Goal: Complete application form: Complete application form

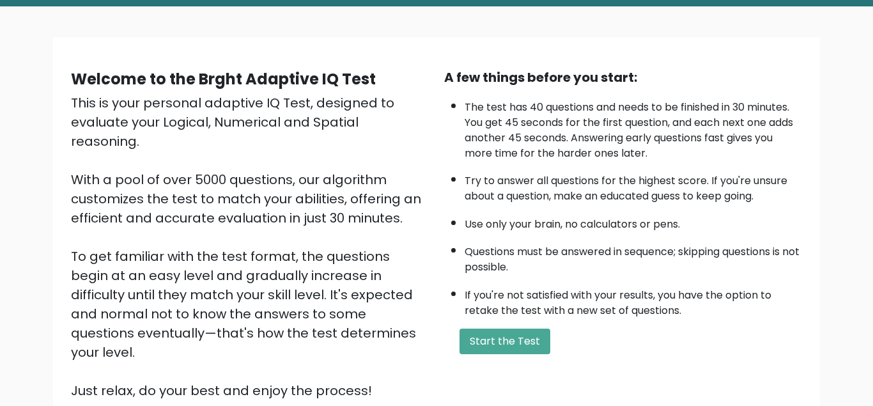
scroll to position [65, 0]
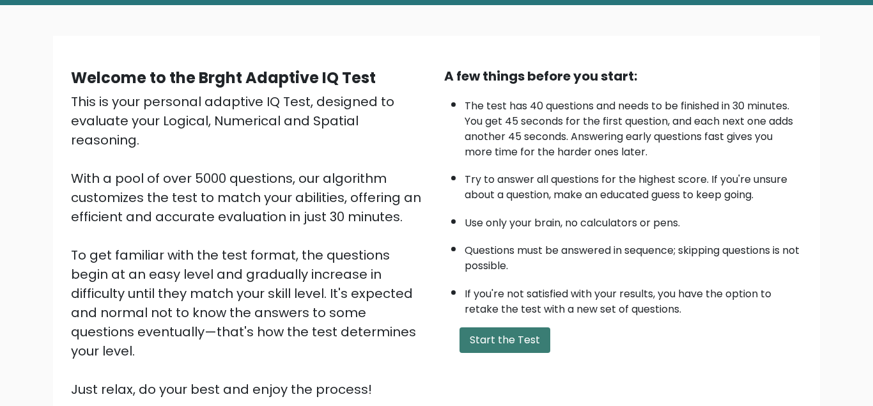
click at [488, 353] on button "Start the Test" at bounding box center [504, 340] width 91 height 26
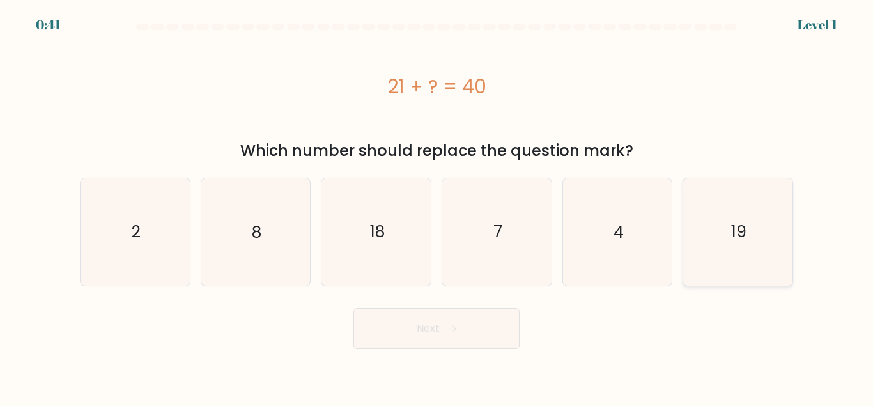
click at [707, 229] on icon "19" at bounding box center [737, 231] width 107 height 107
click at [437, 206] on input "f. 19" at bounding box center [436, 204] width 1 height 3
radio input "true"
click at [498, 313] on button "Next" at bounding box center [436, 328] width 166 height 41
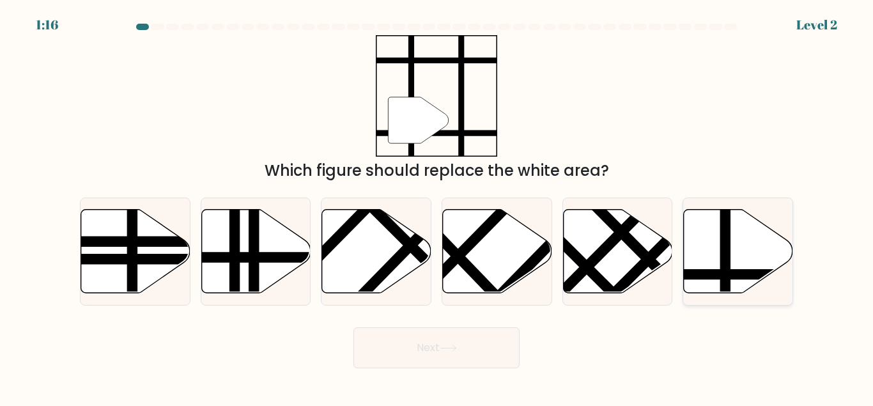
click at [732, 263] on icon at bounding box center [738, 251] width 109 height 84
click at [437, 206] on input "f." at bounding box center [436, 204] width 1 height 3
radio input "true"
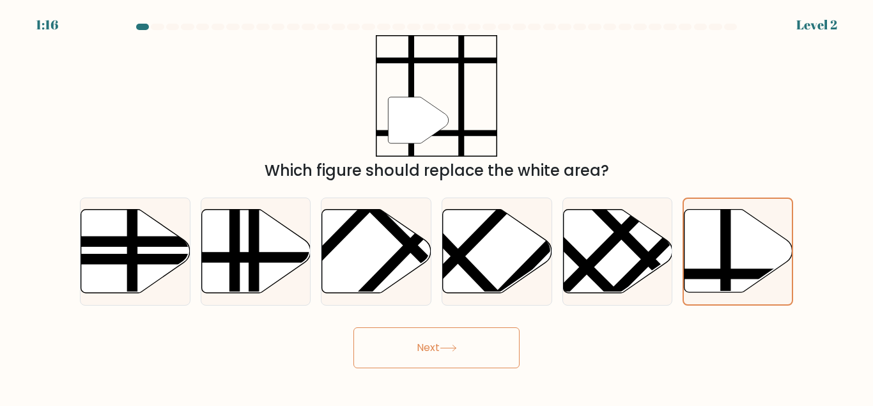
click at [521, 338] on div "Next" at bounding box center [436, 344] width 728 height 47
click at [497, 345] on button "Next" at bounding box center [436, 347] width 166 height 41
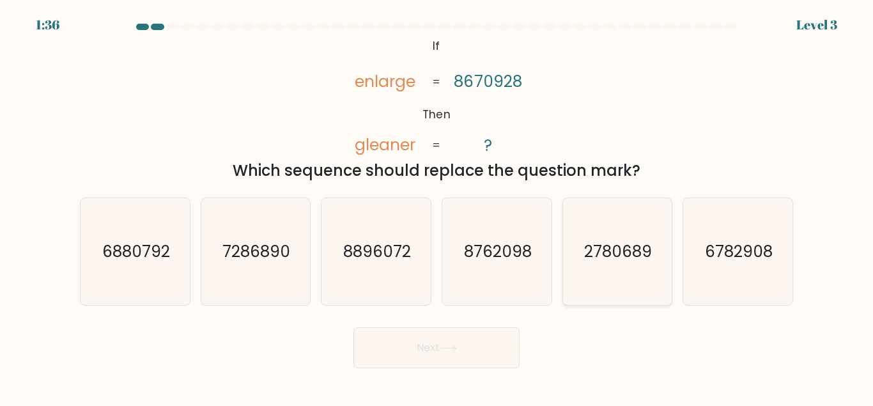
click at [590, 259] on icon "2780689" at bounding box center [617, 251] width 107 height 107
click at [437, 206] on input "e. 2780689" at bounding box center [436, 204] width 1 height 3
radio input "true"
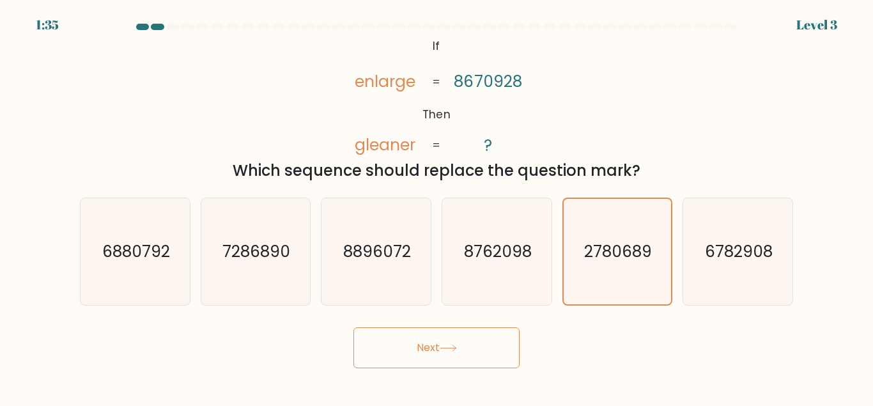
click at [495, 365] on button "Next" at bounding box center [436, 347] width 166 height 41
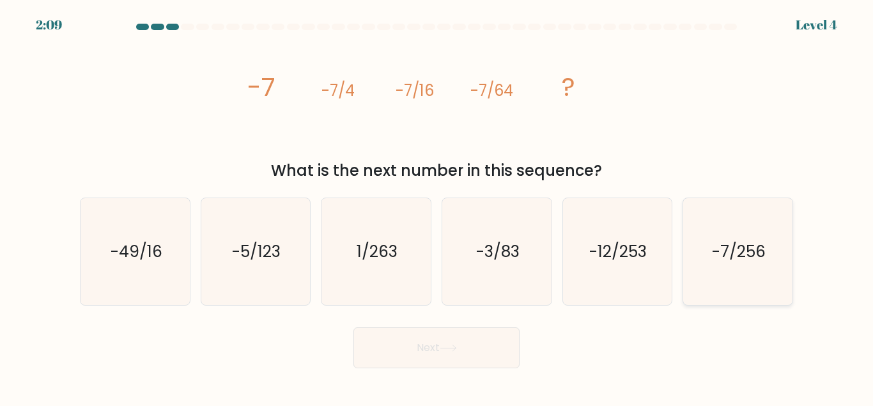
click at [778, 240] on icon "-7/256" at bounding box center [737, 251] width 107 height 107
click at [437, 206] on input "f. -7/256" at bounding box center [436, 204] width 1 height 3
radio input "true"
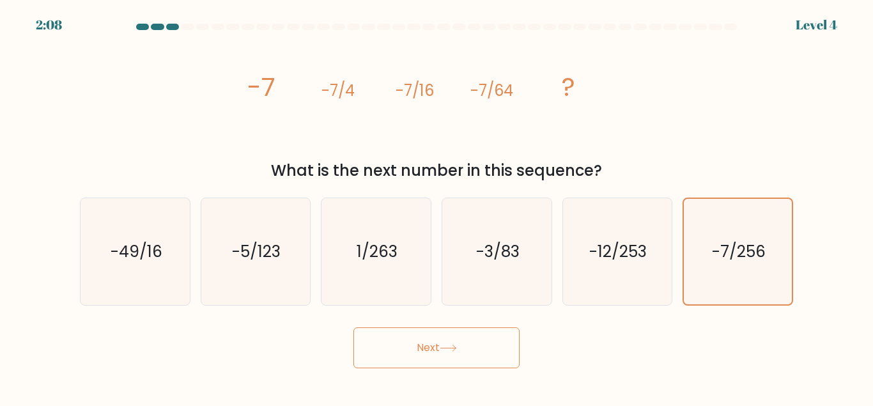
click at [541, 351] on div "Next" at bounding box center [436, 344] width 728 height 47
click at [486, 351] on button "Next" at bounding box center [436, 347] width 166 height 41
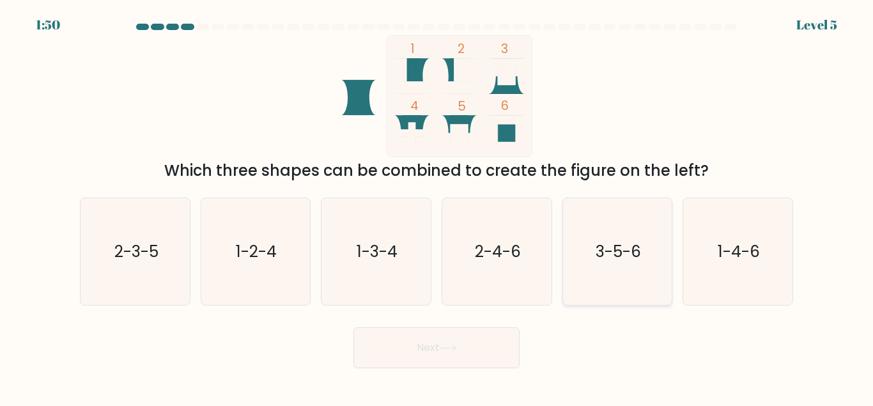
click at [617, 259] on icon "3-5-6" at bounding box center [617, 251] width 107 height 107
click at [437, 206] on input "e. 3-5-6" at bounding box center [436, 204] width 1 height 3
radio input "true"
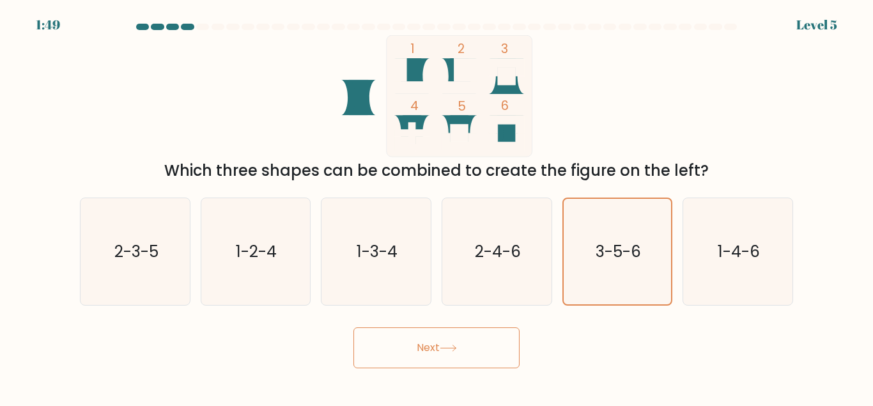
click at [477, 334] on button "Next" at bounding box center [436, 347] width 166 height 41
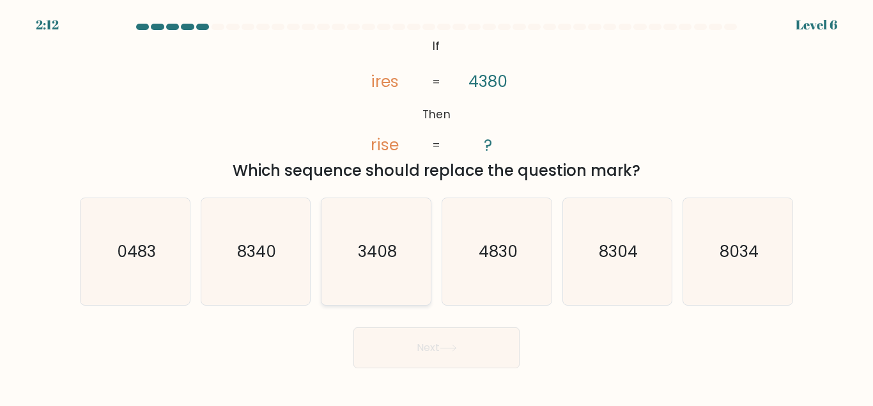
click at [375, 271] on icon "3408" at bounding box center [376, 251] width 107 height 107
click at [436, 206] on input "c. 3408" at bounding box center [436, 204] width 1 height 3
radio input "true"
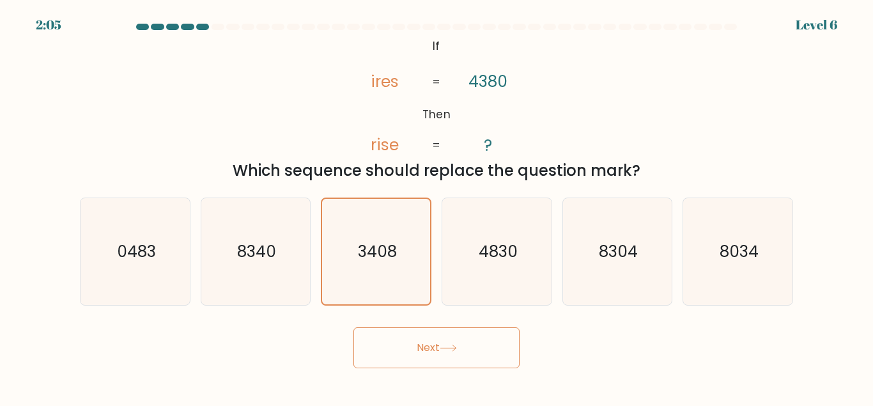
click at [456, 351] on icon at bounding box center [447, 348] width 15 height 6
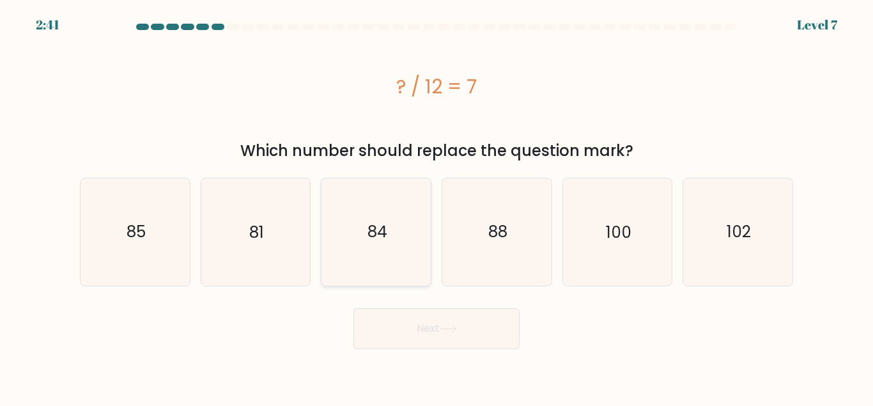
click at [394, 263] on icon "84" at bounding box center [376, 231] width 107 height 107
click at [436, 206] on input "c. 84" at bounding box center [436, 204] width 1 height 3
radio input "true"
click at [452, 339] on button "Next" at bounding box center [436, 328] width 166 height 41
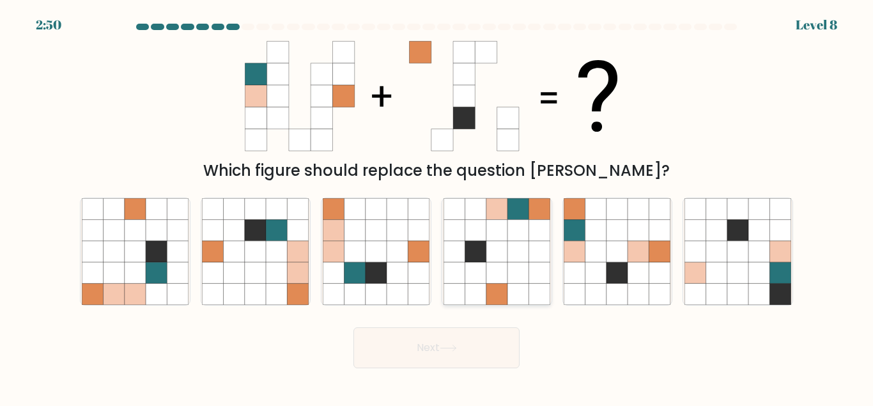
click at [492, 247] on icon at bounding box center [496, 251] width 21 height 21
click at [437, 206] on input "d." at bounding box center [436, 204] width 1 height 3
radio input "true"
click at [474, 362] on button "Next" at bounding box center [436, 347] width 166 height 41
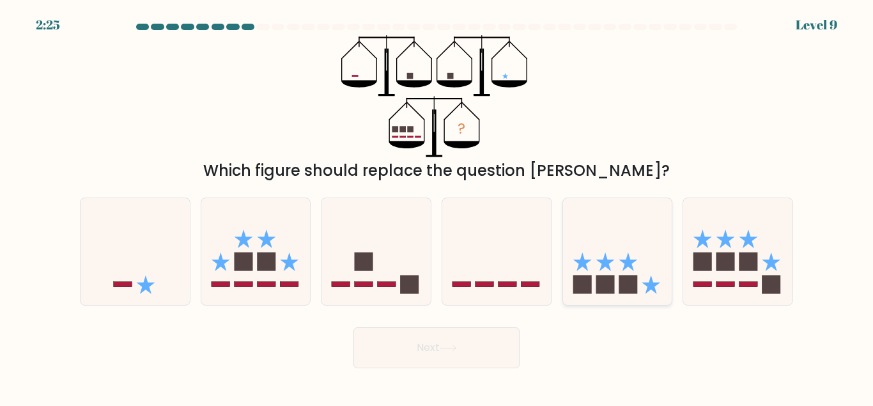
click at [627, 287] on rect at bounding box center [628, 284] width 19 height 19
click at [437, 206] on input "e." at bounding box center [436, 204] width 1 height 3
radio input "true"
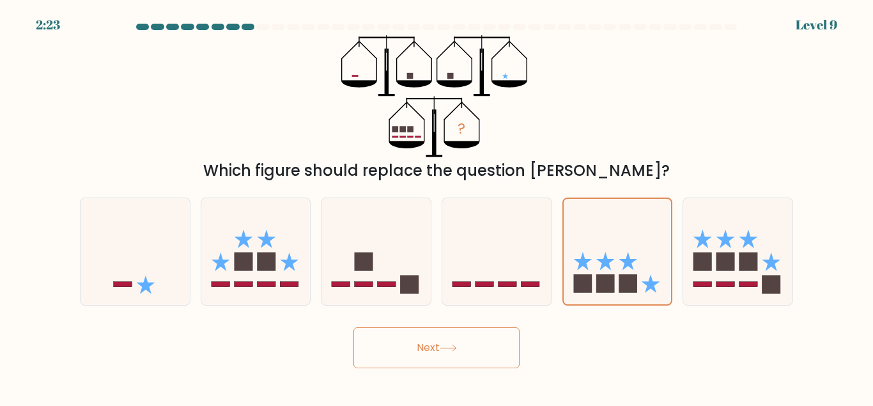
click at [458, 353] on button "Next" at bounding box center [436, 347] width 166 height 41
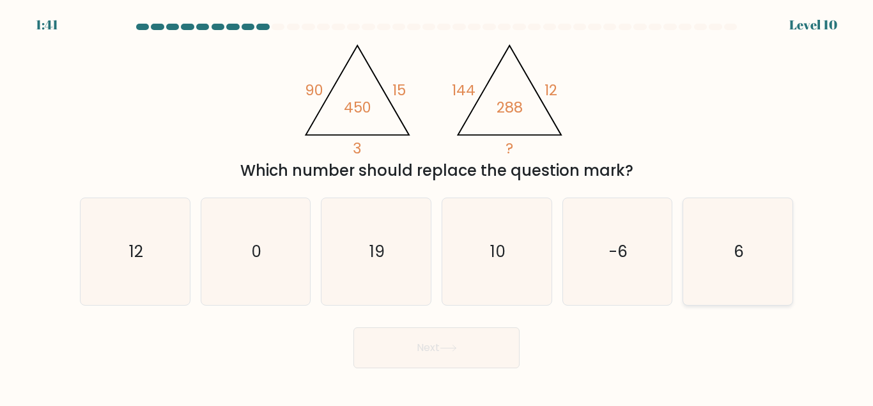
click at [712, 273] on icon "6" at bounding box center [737, 251] width 107 height 107
click at [437, 206] on input "f. 6" at bounding box center [436, 204] width 1 height 3
radio input "true"
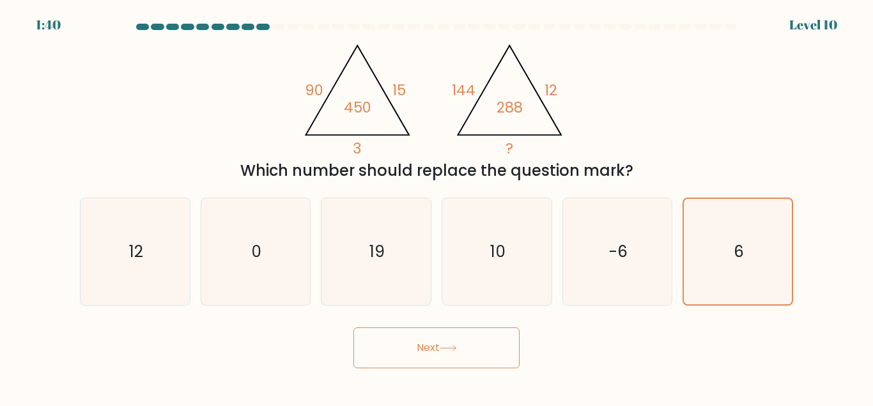
click at [484, 355] on button "Next" at bounding box center [436, 347] width 166 height 41
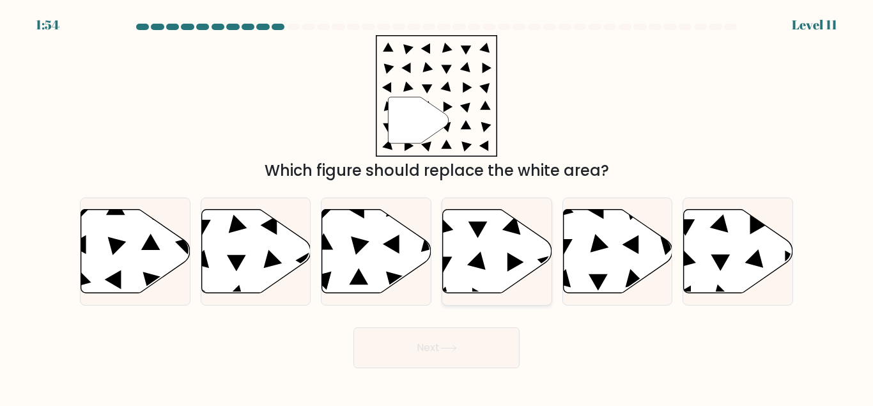
click at [473, 276] on icon at bounding box center [497, 251] width 109 height 84
click at [437, 206] on input "d." at bounding box center [436, 204] width 1 height 3
radio input "true"
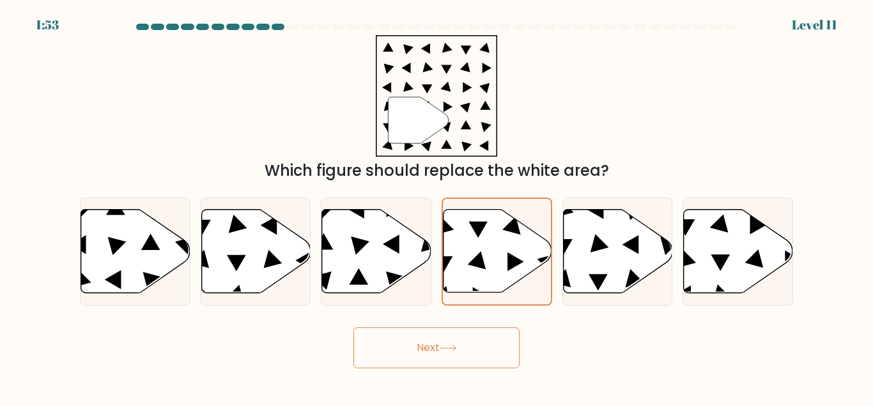
click at [453, 360] on button "Next" at bounding box center [436, 347] width 166 height 41
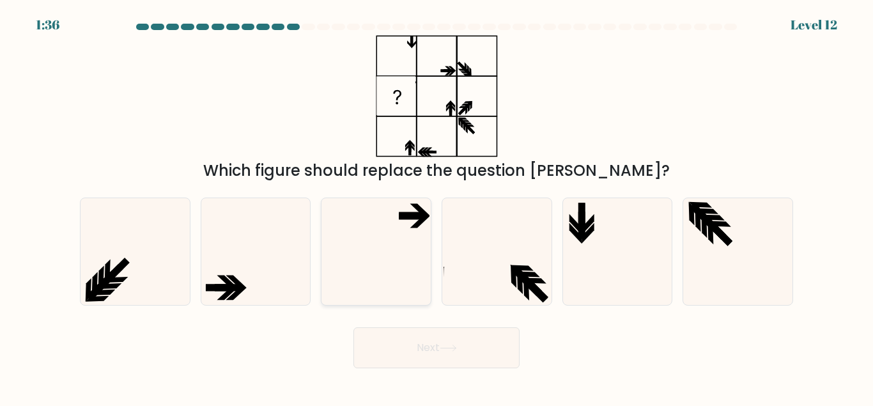
click at [405, 228] on icon at bounding box center [376, 251] width 107 height 107
click at [436, 206] on input "c." at bounding box center [436, 204] width 1 height 3
radio input "true"
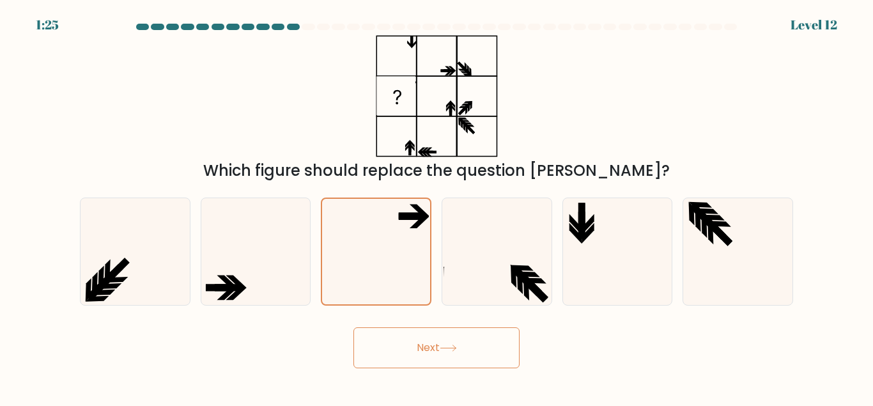
click at [466, 356] on button "Next" at bounding box center [436, 347] width 166 height 41
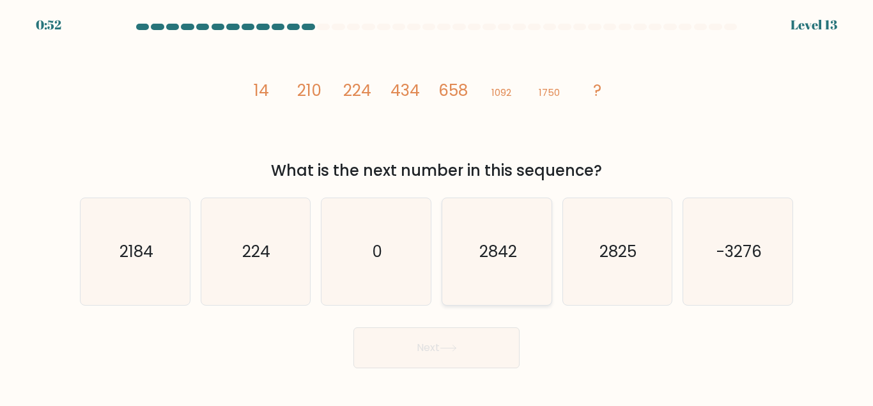
click at [532, 229] on icon "2842" at bounding box center [496, 251] width 107 height 107
click at [437, 206] on input "d. 2842" at bounding box center [436, 204] width 1 height 3
radio input "true"
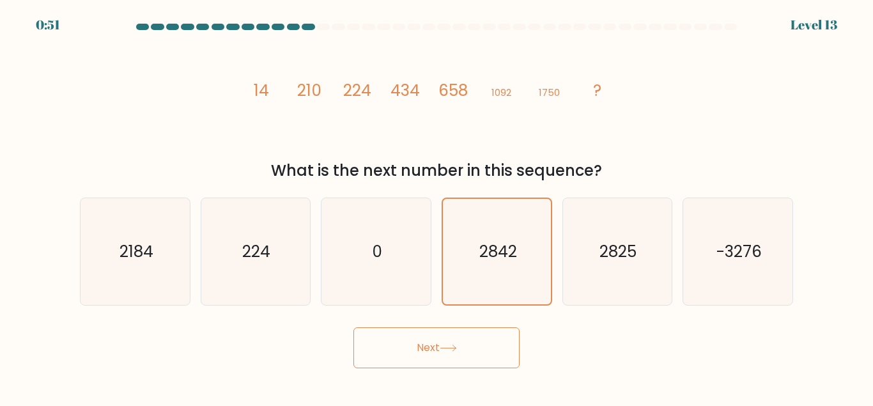
click at [446, 366] on button "Next" at bounding box center [436, 347] width 166 height 41
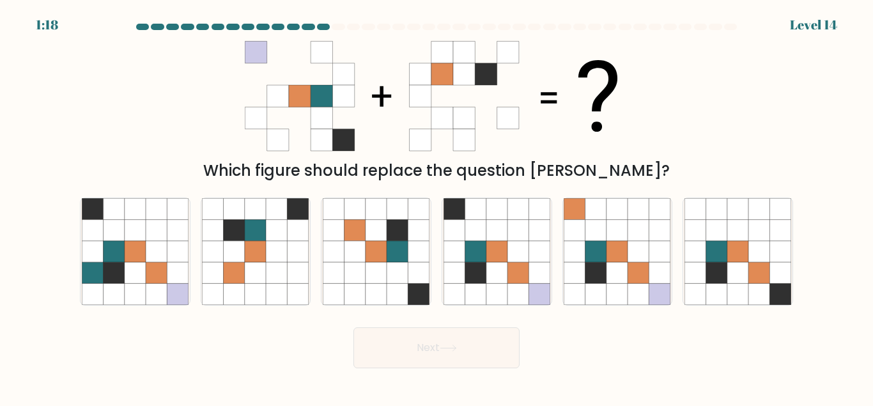
click at [245, 112] on icon at bounding box center [436, 96] width 383 height 122
click at [535, 276] on icon at bounding box center [538, 272] width 21 height 21
click at [437, 206] on input "d." at bounding box center [436, 204] width 1 height 3
radio input "true"
click at [450, 359] on button "Next" at bounding box center [436, 347] width 166 height 41
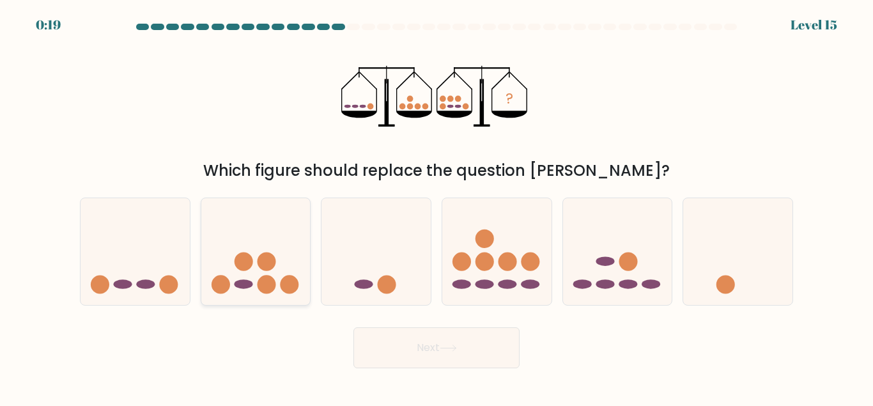
click at [245, 224] on icon at bounding box center [255, 251] width 109 height 90
click at [436, 206] on input "b." at bounding box center [436, 204] width 1 height 3
radio input "true"
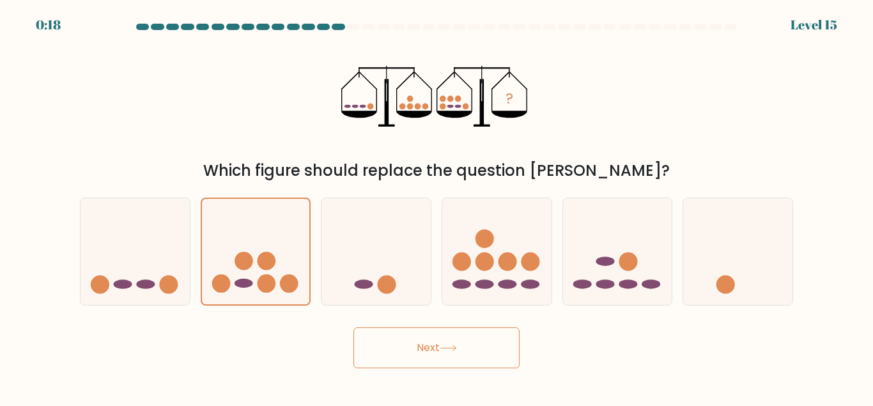
click at [489, 349] on button "Next" at bounding box center [436, 347] width 166 height 41
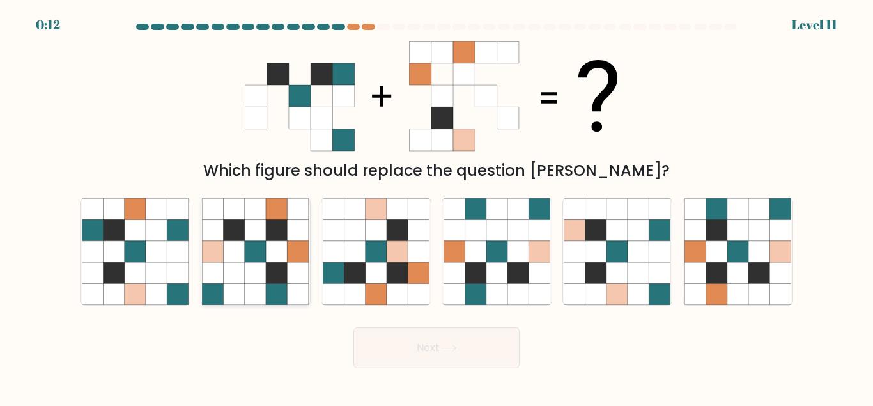
click at [271, 255] on icon at bounding box center [276, 251] width 21 height 21
click at [436, 206] on input "b." at bounding box center [436, 204] width 1 height 3
radio input "true"
click at [483, 337] on button "Next" at bounding box center [436, 347] width 166 height 41
click at [473, 345] on button "Next" at bounding box center [436, 347] width 166 height 41
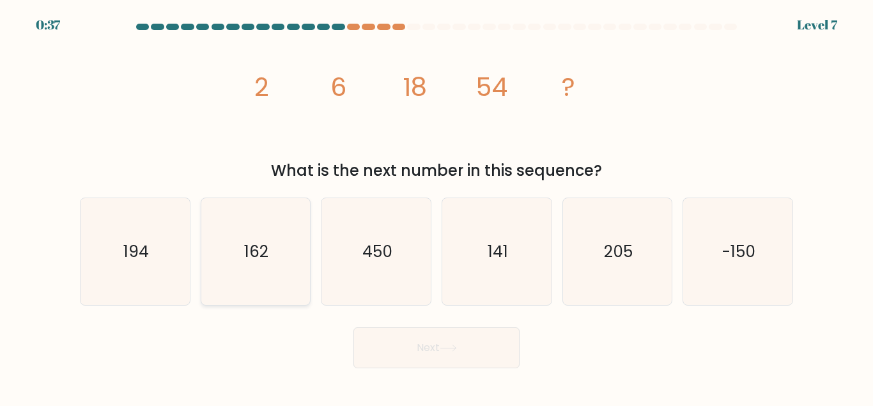
click at [226, 253] on icon "162" at bounding box center [255, 251] width 107 height 107
click at [436, 206] on input "b. 162" at bounding box center [436, 204] width 1 height 3
radio input "true"
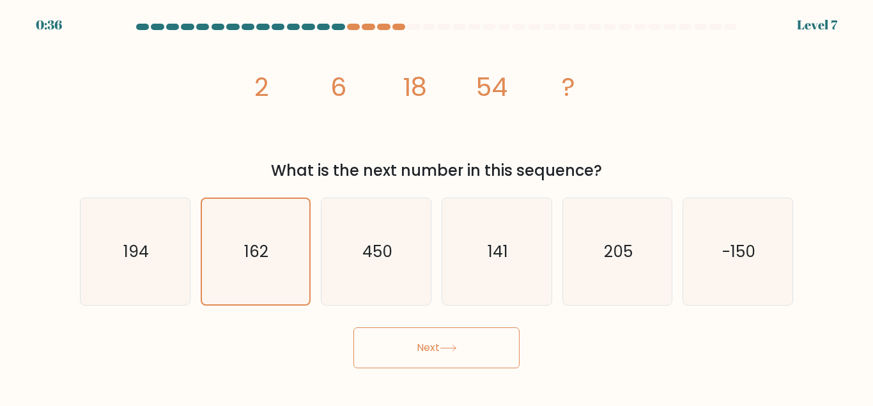
click at [393, 365] on button "Next" at bounding box center [436, 347] width 166 height 41
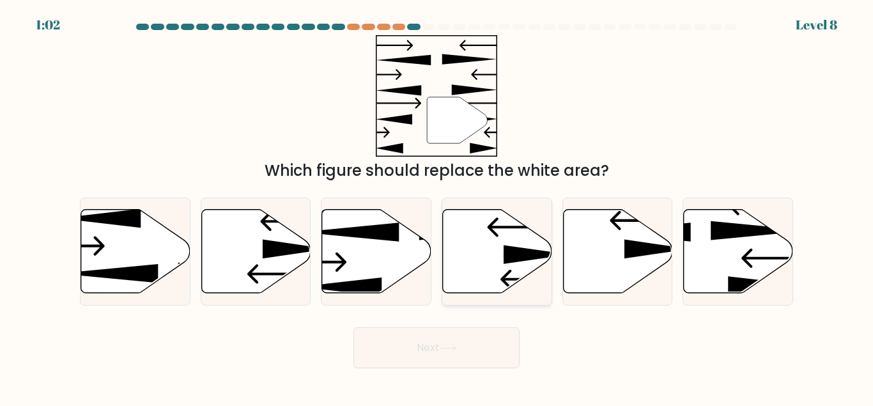
click at [474, 272] on icon at bounding box center [497, 251] width 109 height 84
click at [437, 206] on input "d." at bounding box center [436, 204] width 1 height 3
radio input "true"
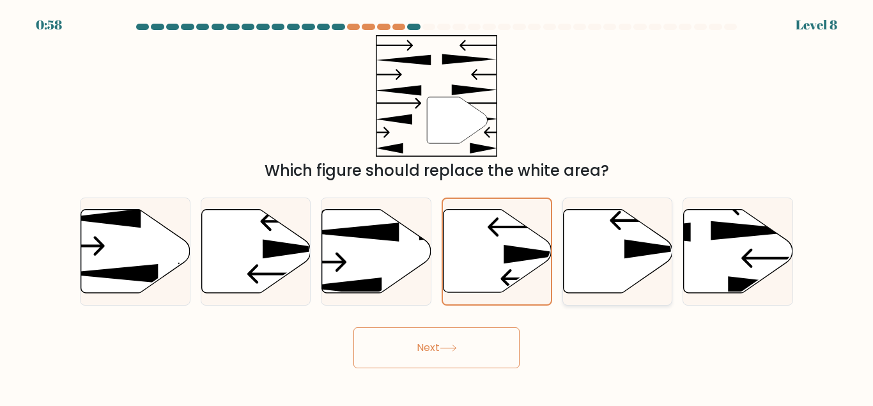
click at [578, 284] on icon at bounding box center [617, 251] width 109 height 84
click at [437, 206] on input "e." at bounding box center [436, 204] width 1 height 3
radio input "true"
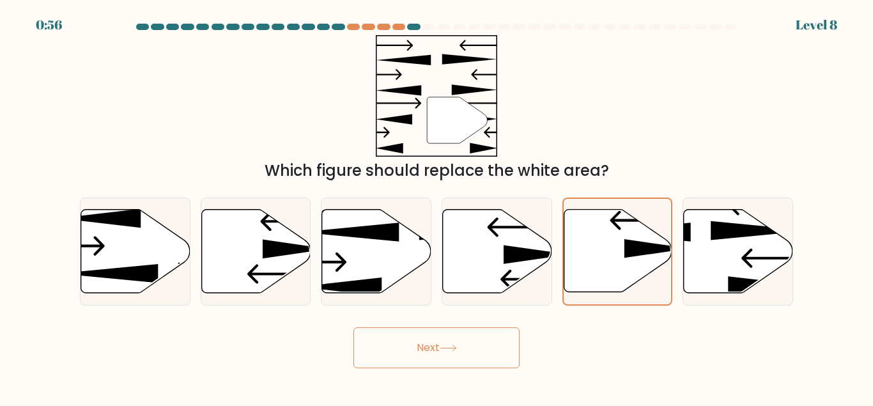
click at [454, 333] on button "Next" at bounding box center [436, 347] width 166 height 41
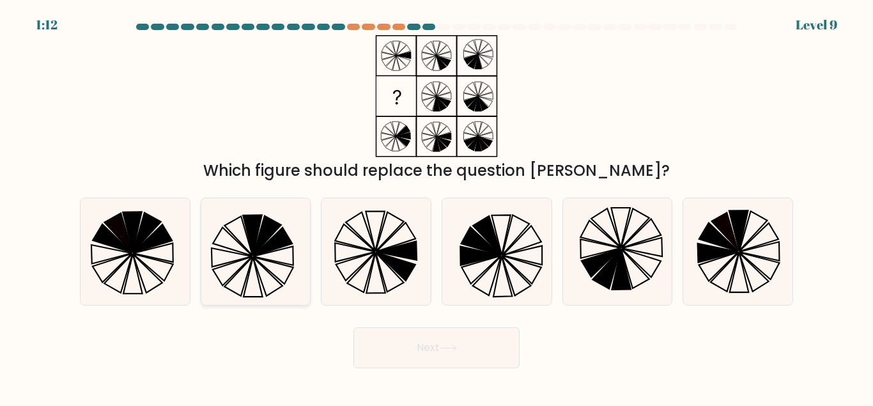
click at [245, 263] on icon at bounding box center [255, 251] width 107 height 107
click at [436, 206] on input "b." at bounding box center [436, 204] width 1 height 3
radio input "true"
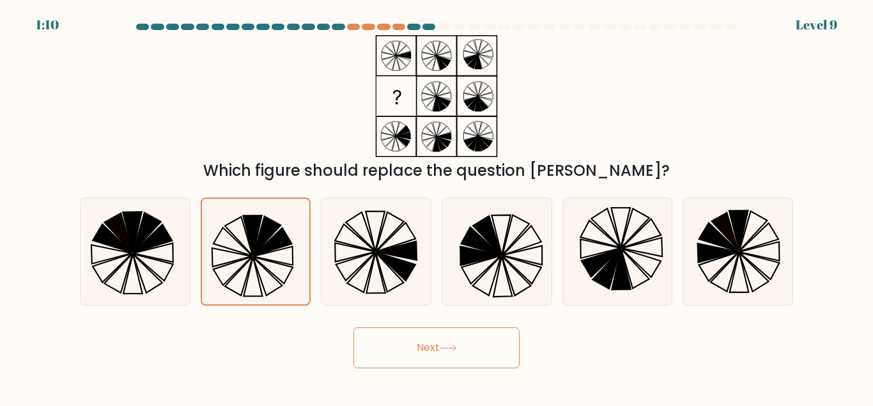
click at [426, 355] on button "Next" at bounding box center [436, 347] width 166 height 41
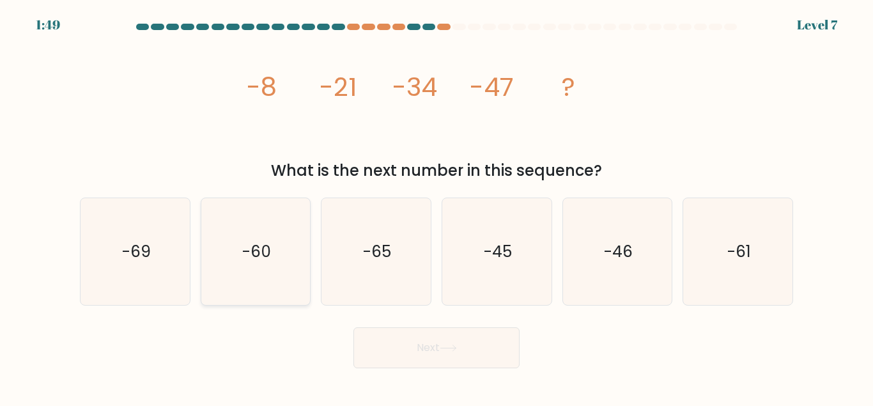
click at [247, 253] on text "-60" at bounding box center [256, 251] width 29 height 22
click at [436, 206] on input "b. -60" at bounding box center [436, 204] width 1 height 3
radio input "true"
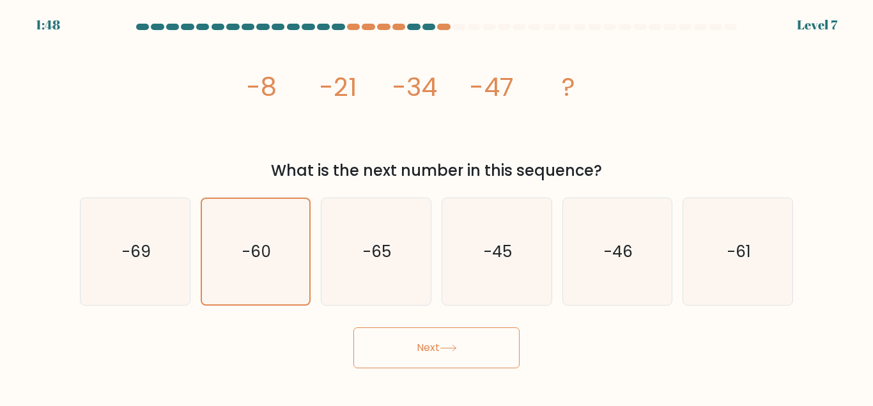
click at [401, 361] on button "Next" at bounding box center [436, 347] width 166 height 41
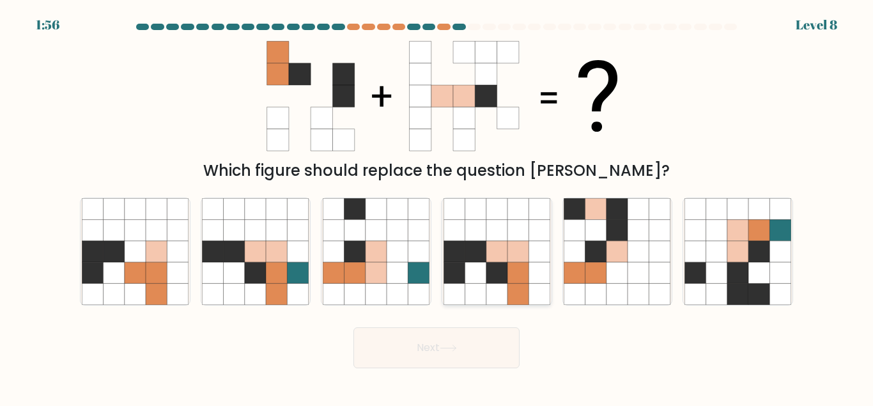
click at [492, 246] on icon at bounding box center [496, 251] width 21 height 21
click at [437, 206] on input "d." at bounding box center [436, 204] width 1 height 3
radio input "true"
click at [463, 348] on button "Next" at bounding box center [436, 347] width 166 height 41
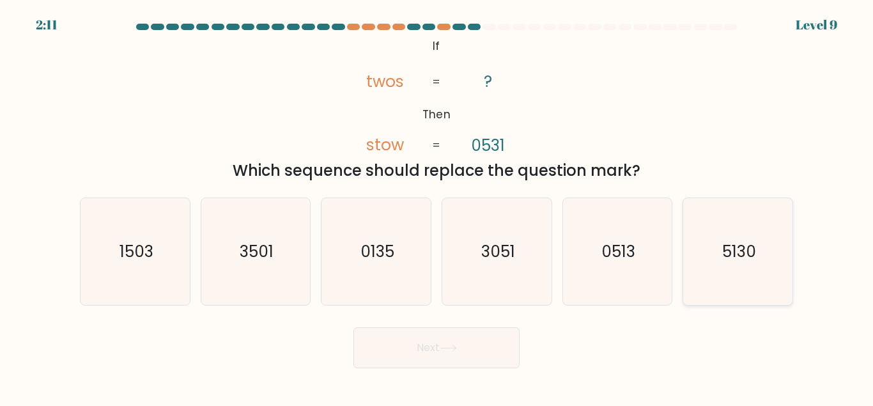
click at [741, 258] on text "5130" at bounding box center [739, 251] width 34 height 22
click at [437, 206] on input "f. 5130" at bounding box center [436, 204] width 1 height 3
radio input "true"
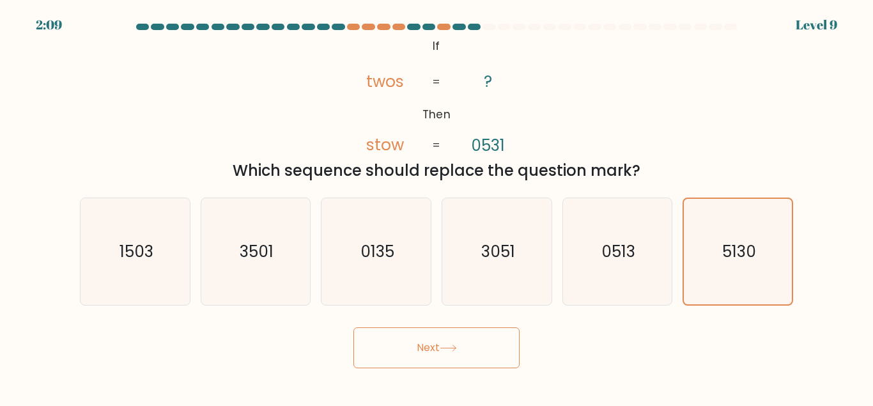
click at [452, 339] on button "Next" at bounding box center [436, 347] width 166 height 41
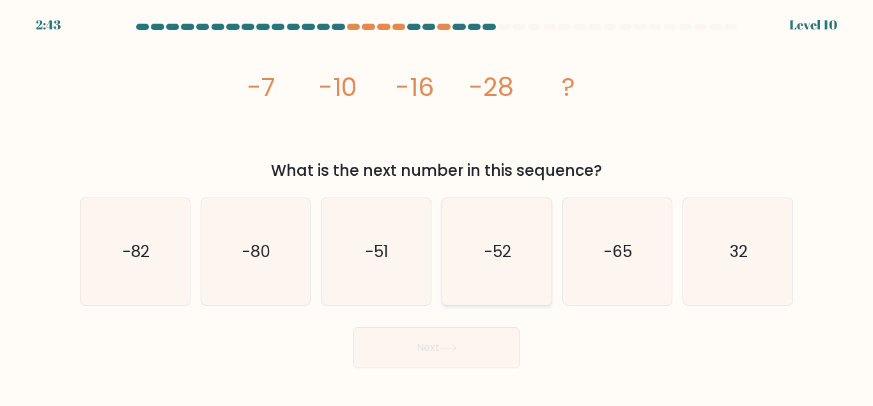
click at [497, 255] on text "-52" at bounding box center [497, 251] width 27 height 22
click at [437, 206] on input "d. -52" at bounding box center [436, 204] width 1 height 3
radio input "true"
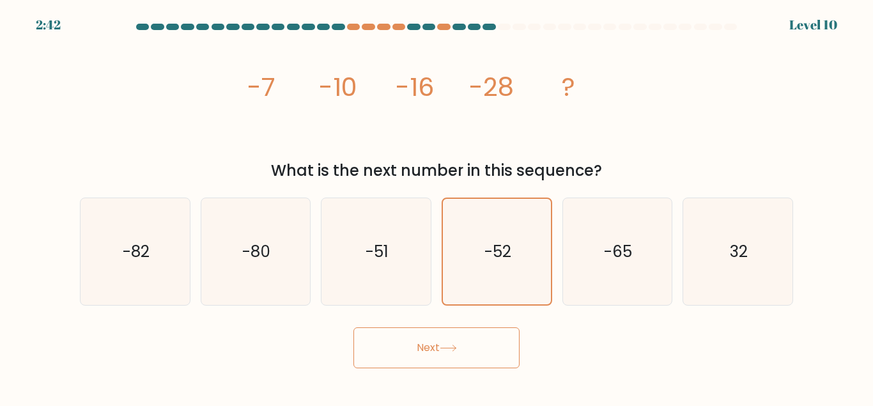
click at [450, 334] on button "Next" at bounding box center [436, 347] width 166 height 41
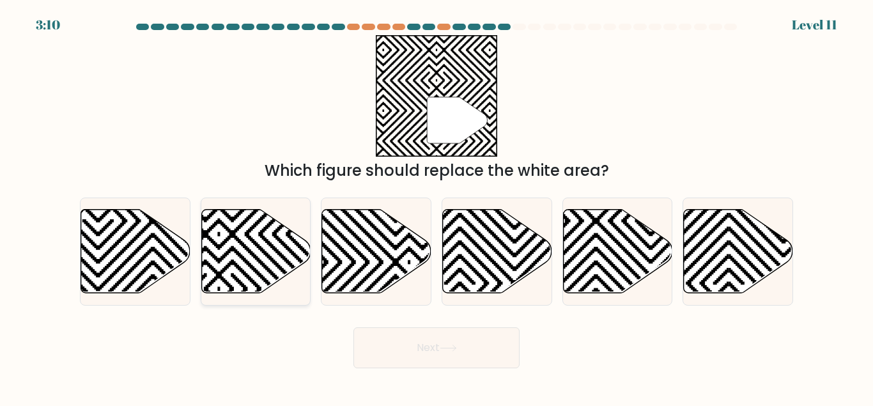
click at [268, 246] on icon at bounding box center [255, 251] width 109 height 84
click at [436, 206] on input "b." at bounding box center [436, 204] width 1 height 3
radio input "true"
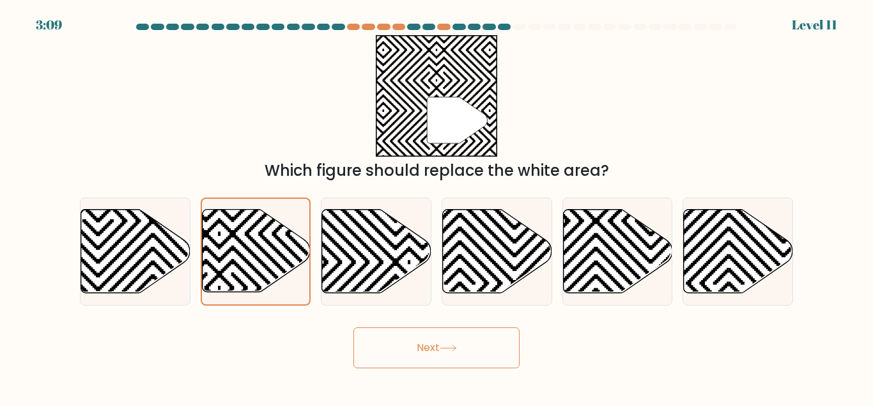
click at [442, 346] on button "Next" at bounding box center [436, 347] width 166 height 41
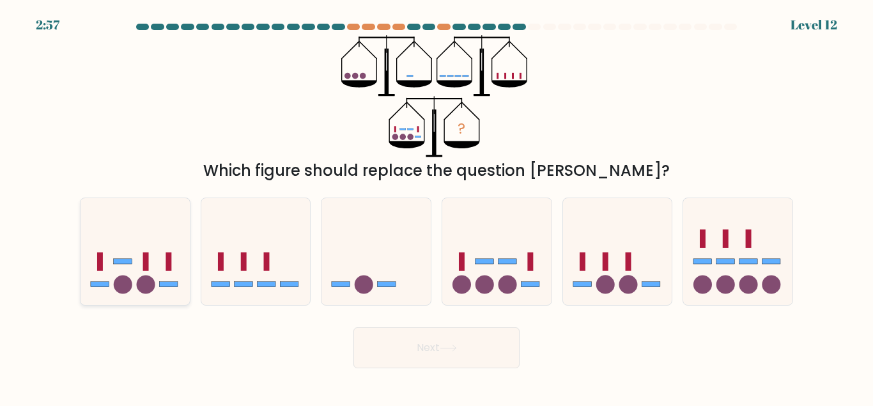
click at [161, 260] on icon at bounding box center [135, 251] width 109 height 90
click at [436, 206] on input "a." at bounding box center [436, 204] width 1 height 3
radio input "true"
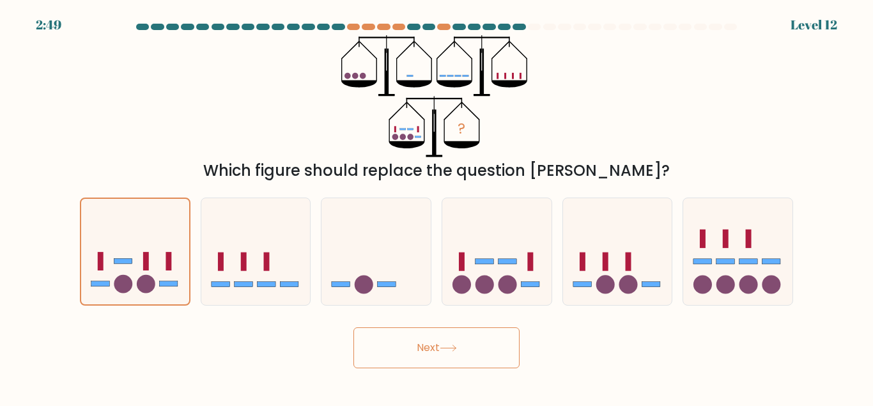
click at [475, 350] on button "Next" at bounding box center [436, 347] width 166 height 41
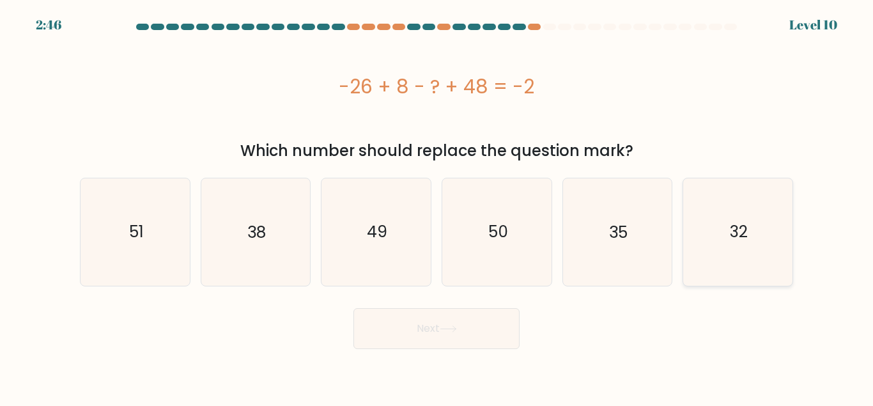
click at [748, 230] on text "32" at bounding box center [739, 231] width 18 height 22
click at [437, 206] on input "f. 32" at bounding box center [436, 204] width 1 height 3
radio input "true"
click at [422, 330] on button "Next" at bounding box center [436, 328] width 166 height 41
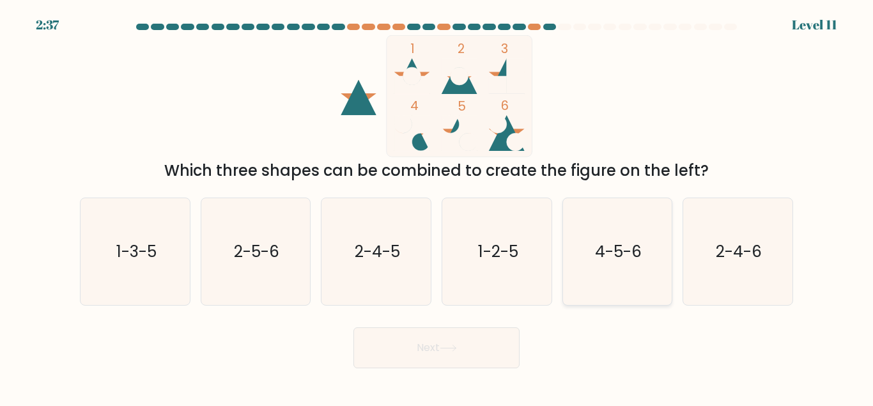
click at [633, 281] on icon "4-5-6" at bounding box center [617, 251] width 107 height 107
click at [437, 206] on input "e. 4-5-6" at bounding box center [436, 204] width 1 height 3
radio input "true"
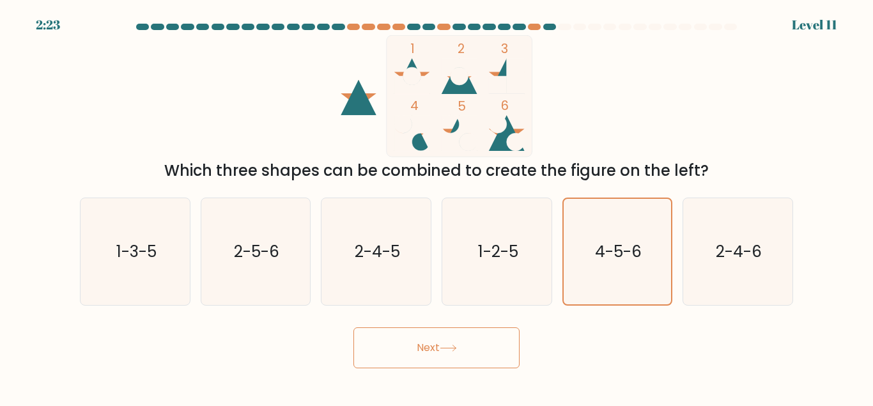
click at [457, 346] on icon at bounding box center [448, 347] width 17 height 7
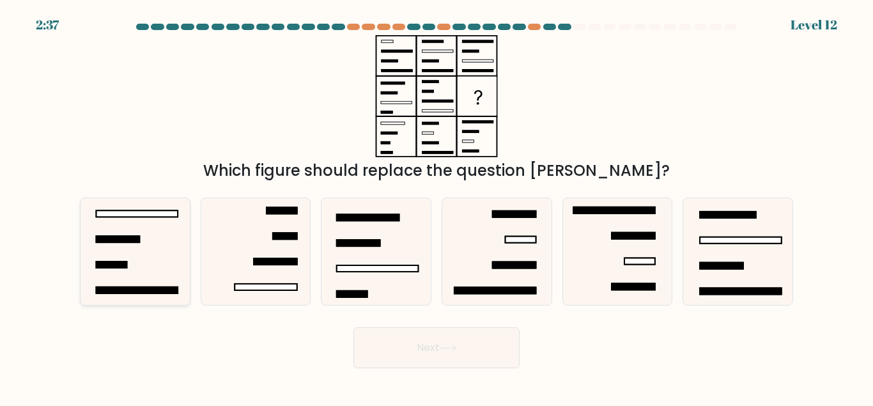
click at [162, 237] on icon at bounding box center [135, 251] width 107 height 107
click at [436, 206] on input "a." at bounding box center [436, 204] width 1 height 3
radio input "true"
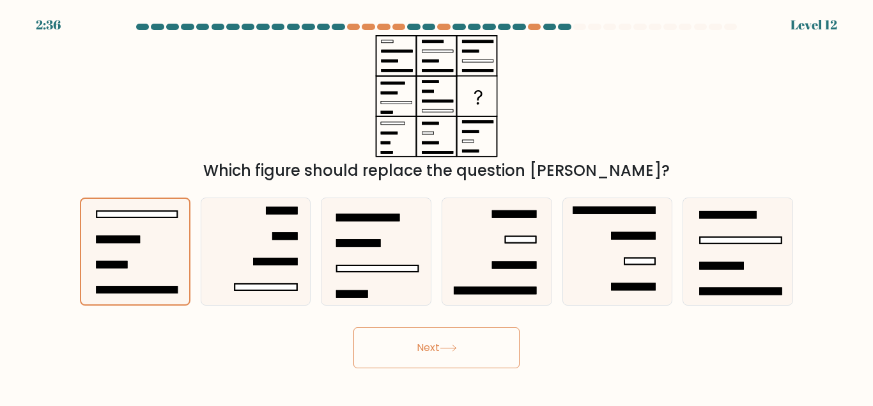
click at [506, 334] on button "Next" at bounding box center [436, 347] width 166 height 41
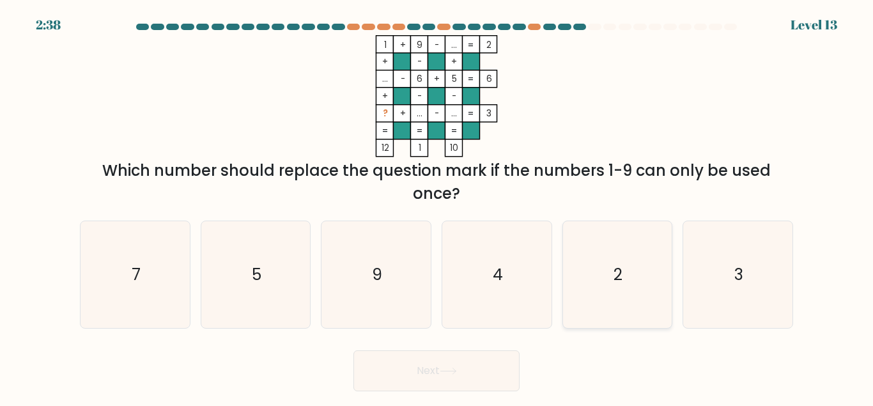
click at [642, 279] on icon "2" at bounding box center [617, 274] width 107 height 107
click at [437, 206] on input "e. 2" at bounding box center [436, 204] width 1 height 3
radio input "true"
click at [448, 375] on button "Next" at bounding box center [436, 370] width 166 height 41
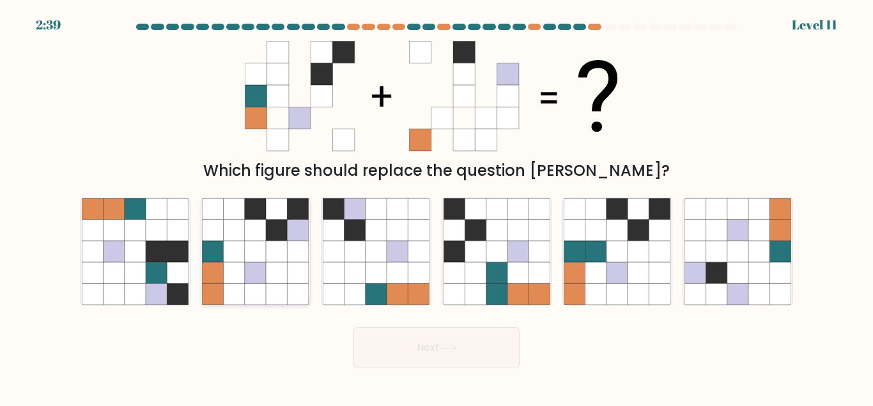
click at [285, 230] on icon at bounding box center [276, 229] width 21 height 21
click at [436, 206] on input "b." at bounding box center [436, 204] width 1 height 3
radio input "true"
click at [430, 355] on button "Next" at bounding box center [436, 347] width 166 height 41
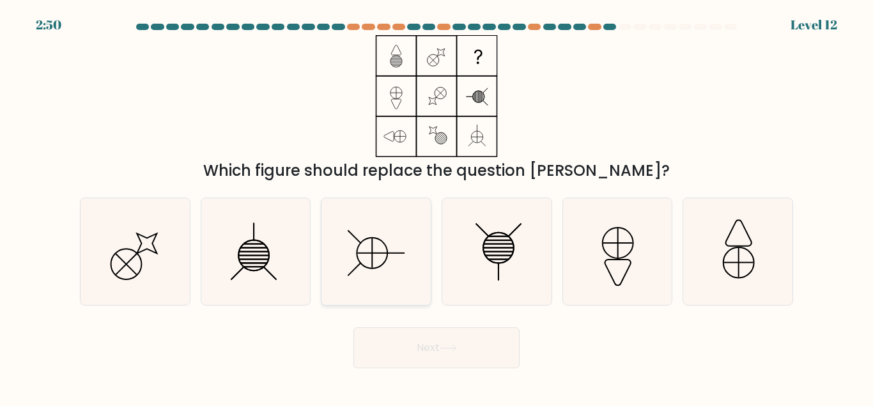
click at [378, 248] on icon at bounding box center [376, 251] width 107 height 107
click at [436, 206] on input "c." at bounding box center [436, 204] width 1 height 3
radio input "true"
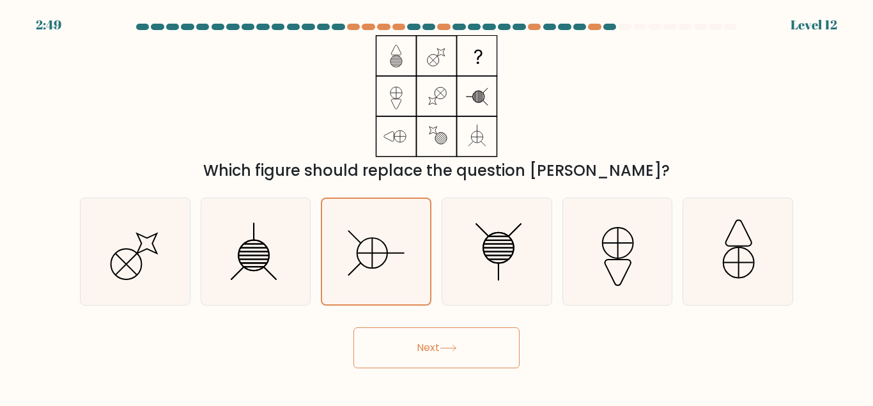
click at [442, 358] on button "Next" at bounding box center [436, 347] width 166 height 41
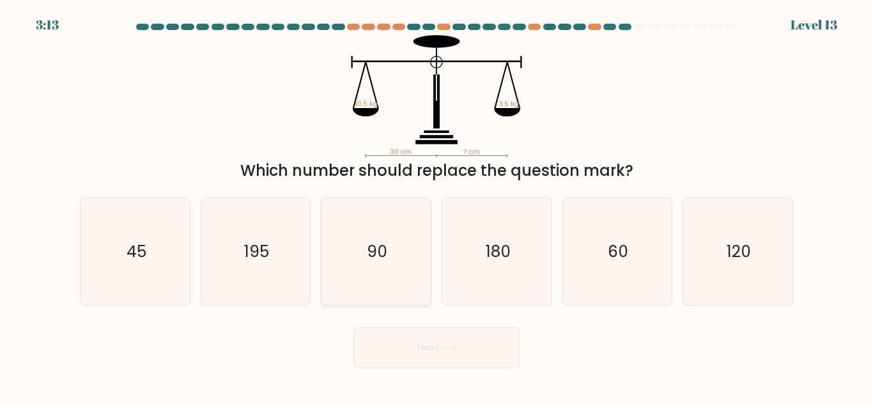
click at [381, 241] on text "90" at bounding box center [377, 251] width 20 height 22
click at [436, 206] on input "c. 90" at bounding box center [436, 204] width 1 height 3
radio input "true"
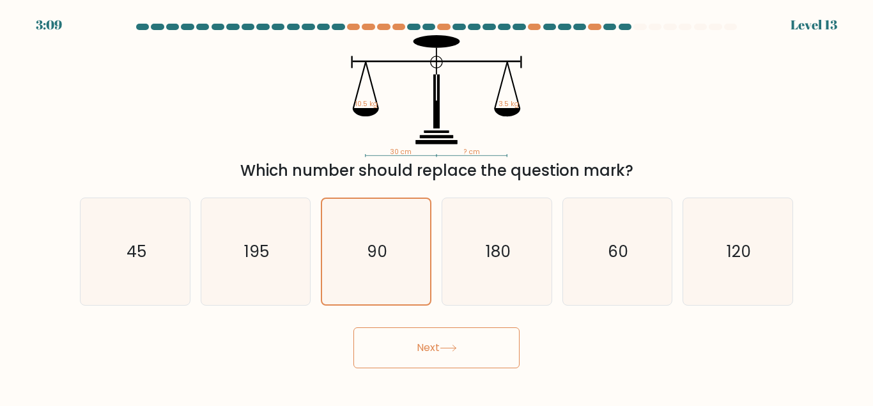
click at [446, 373] on body "3:09 Level 13" at bounding box center [436, 203] width 873 height 406
click at [461, 361] on button "Next" at bounding box center [436, 347] width 166 height 41
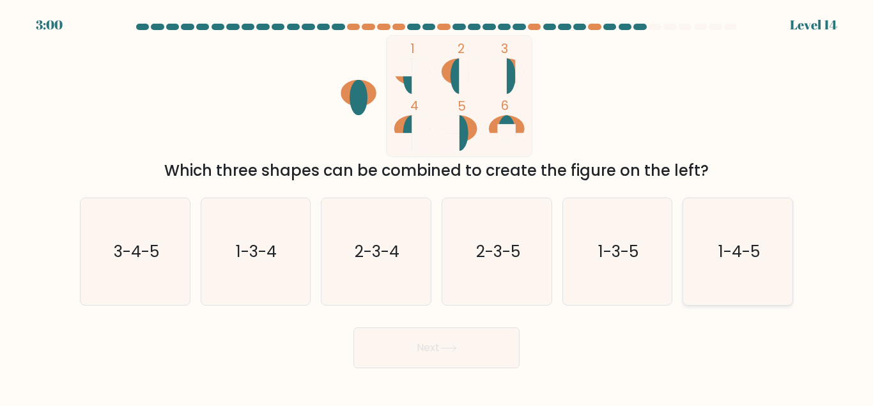
click at [762, 245] on icon "1-4-5" at bounding box center [737, 251] width 107 height 107
click at [437, 206] on input "f. 1-4-5" at bounding box center [436, 204] width 1 height 3
radio input "true"
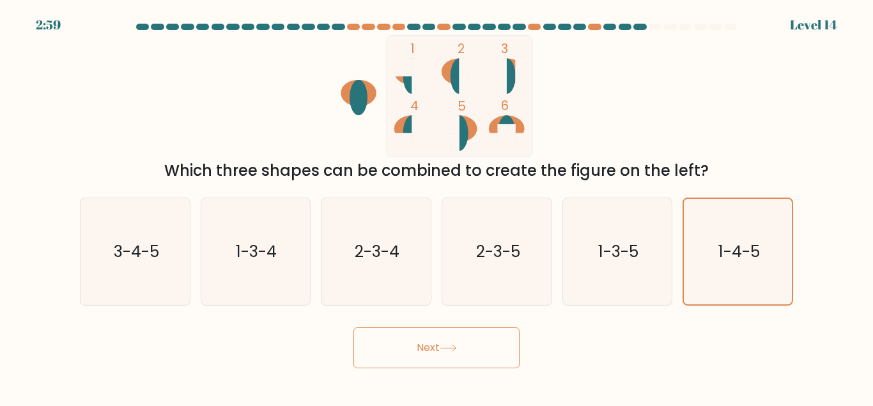
click at [394, 357] on button "Next" at bounding box center [436, 347] width 166 height 41
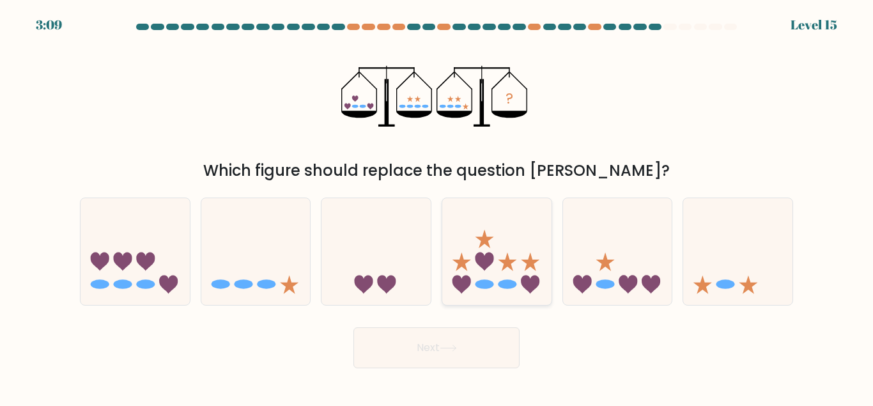
click at [493, 262] on icon at bounding box center [496, 251] width 109 height 90
click at [437, 206] on input "d." at bounding box center [436, 204] width 1 height 3
radio input "true"
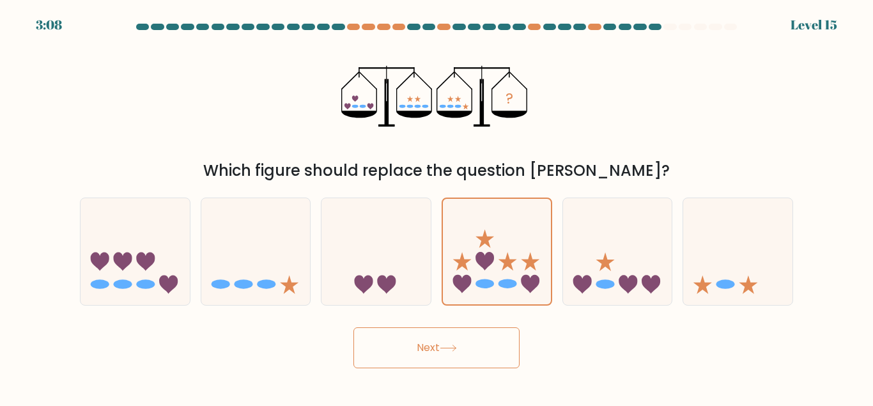
click at [456, 357] on button "Next" at bounding box center [436, 347] width 166 height 41
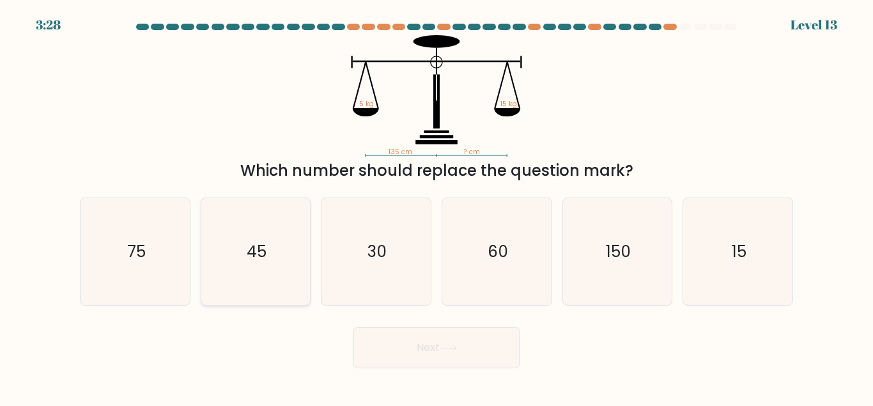
click at [265, 270] on icon "45" at bounding box center [255, 251] width 107 height 107
click at [436, 206] on input "b. 45" at bounding box center [436, 204] width 1 height 3
radio input "true"
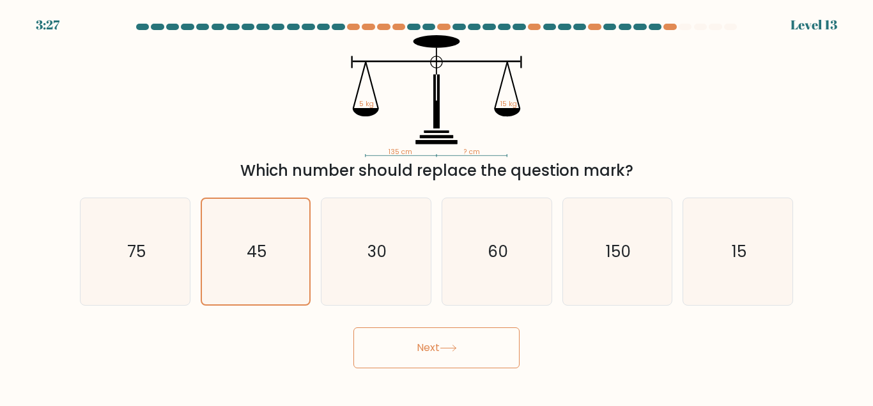
click at [469, 358] on button "Next" at bounding box center [436, 347] width 166 height 41
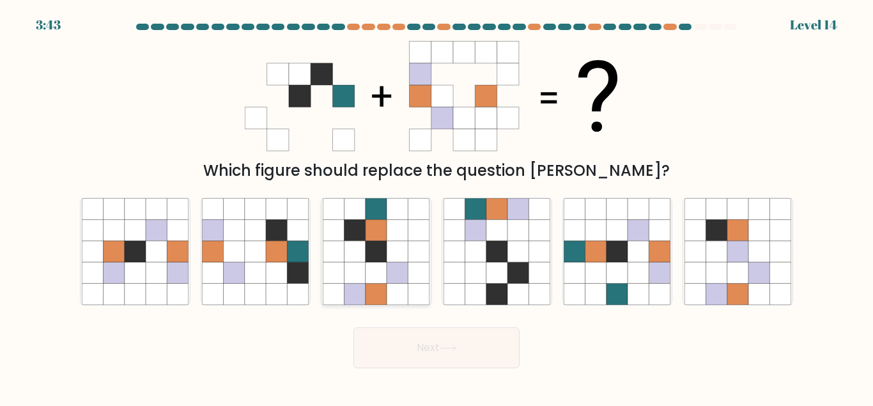
click at [367, 275] on icon at bounding box center [376, 272] width 21 height 21
click at [436, 206] on input "c." at bounding box center [436, 204] width 1 height 3
radio input "true"
click at [404, 360] on button "Next" at bounding box center [436, 347] width 166 height 41
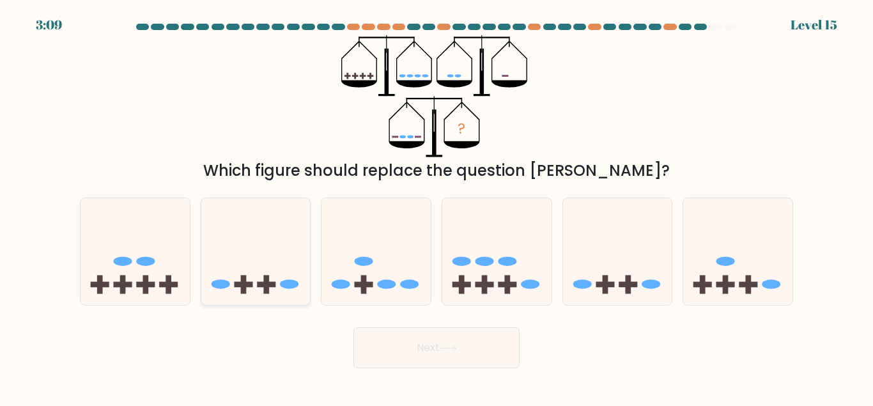
click at [278, 270] on icon at bounding box center [255, 251] width 109 height 90
click at [436, 206] on input "b." at bounding box center [436, 204] width 1 height 3
radio input "true"
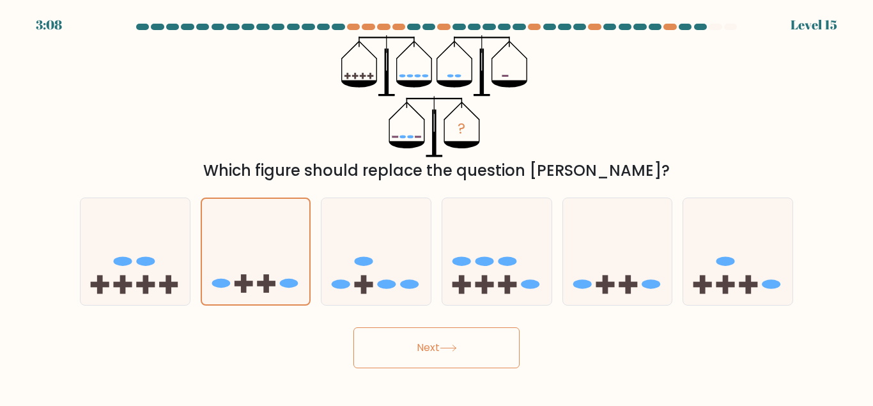
click at [456, 339] on button "Next" at bounding box center [436, 347] width 166 height 41
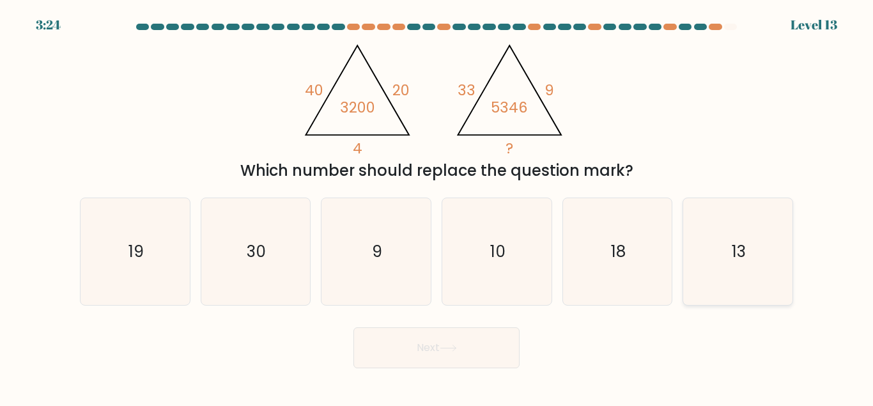
click at [750, 250] on icon "13" at bounding box center [737, 251] width 107 height 107
click at [437, 206] on input "f. 13" at bounding box center [436, 204] width 1 height 3
radio input "true"
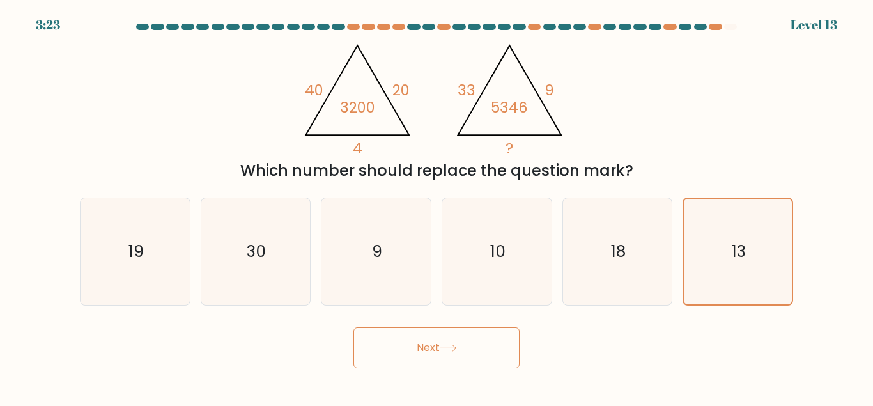
click at [493, 350] on button "Next" at bounding box center [436, 347] width 166 height 41
